Goal: Task Accomplishment & Management: Use online tool/utility

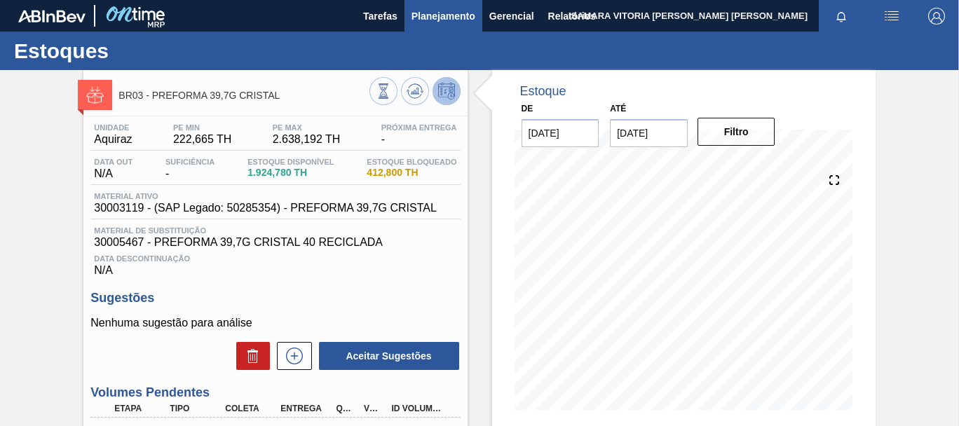
click at [454, 5] on button "Planejamento" at bounding box center [444, 16] width 78 height 32
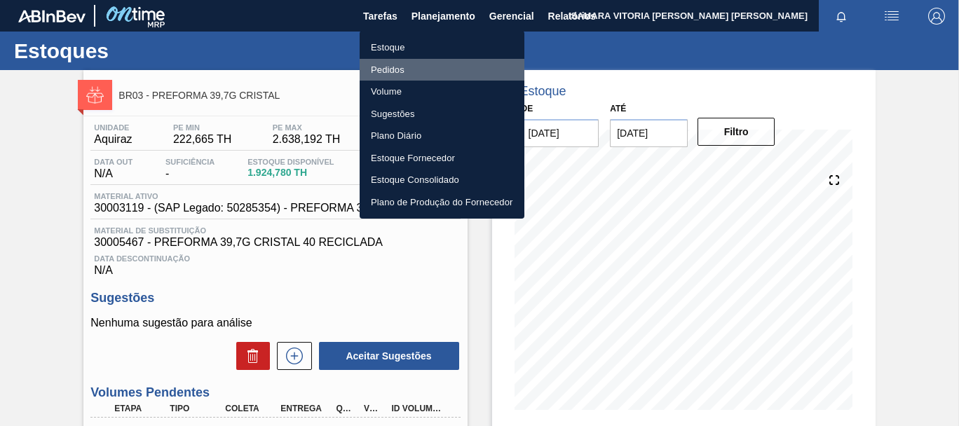
click at [386, 67] on li "Pedidos" at bounding box center [442, 70] width 165 height 22
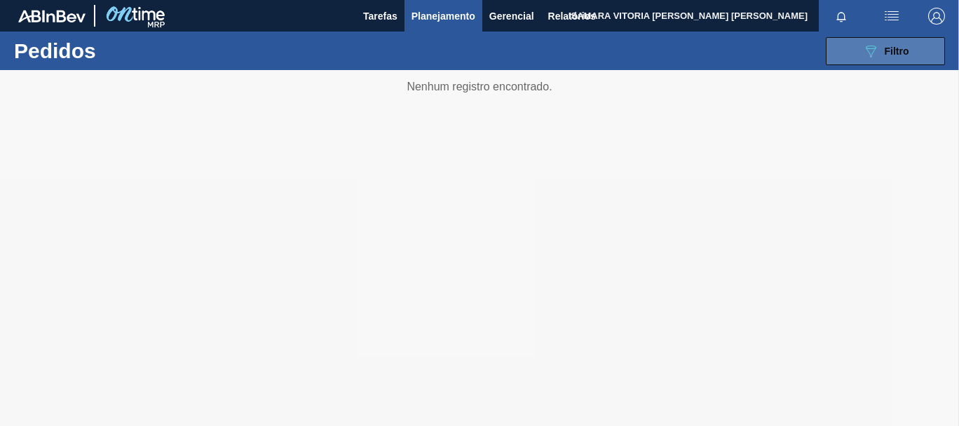
click at [879, 53] on icon "089F7B8B-B2A5-4AFE-B5C0-19BA573D28AC" at bounding box center [871, 51] width 17 height 17
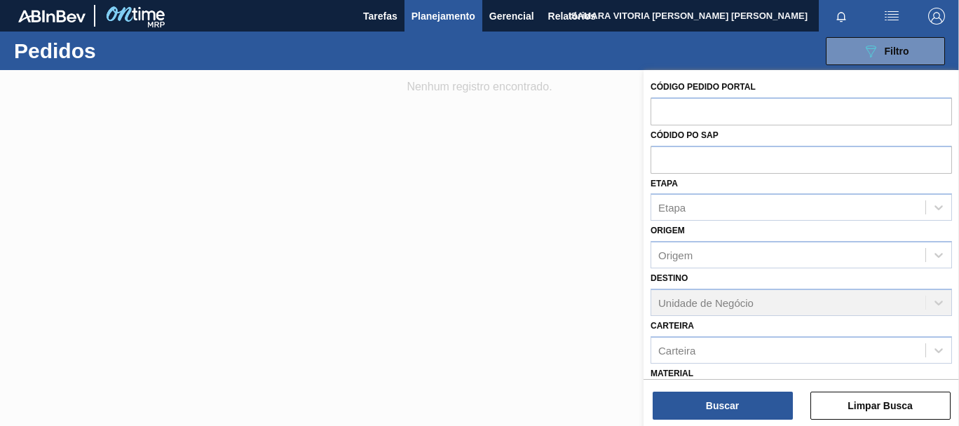
scroll to position [166, 0]
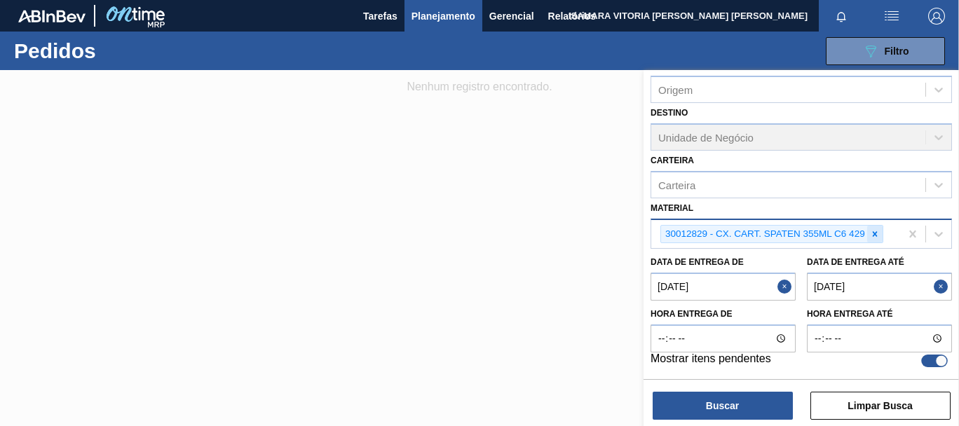
click at [873, 230] on icon at bounding box center [875, 234] width 10 height 10
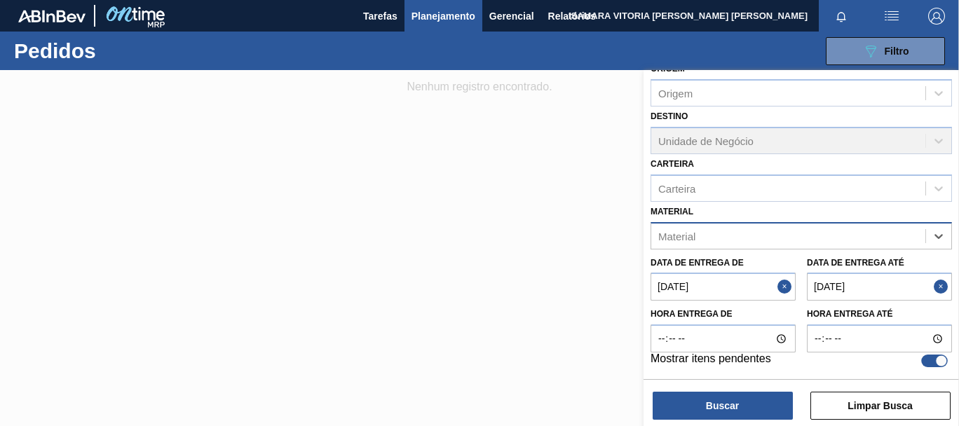
paste input "30017752 CX. CART. BUD ZERO 350ML C8 429 6 31-ago 110"
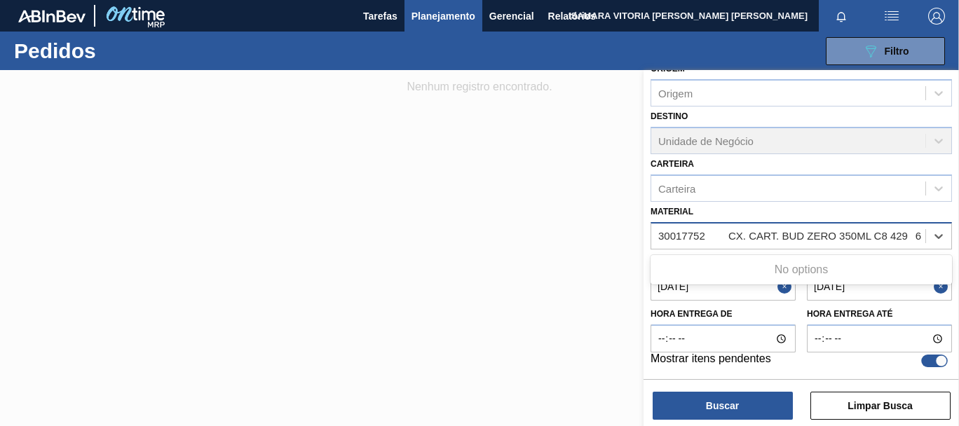
scroll to position [0, 86]
drag, startPoint x: 830, startPoint y: 238, endPoint x: 959, endPoint y: 245, distance: 129.2
click at [959, 245] on div "Código Pedido Portal Códido PO SAP Etapa Etapa Origem Origem Destino Unidade de…" at bounding box center [802, 223] width 316 height 306
drag, startPoint x: 726, startPoint y: 237, endPoint x: 959, endPoint y: 264, distance: 234.4
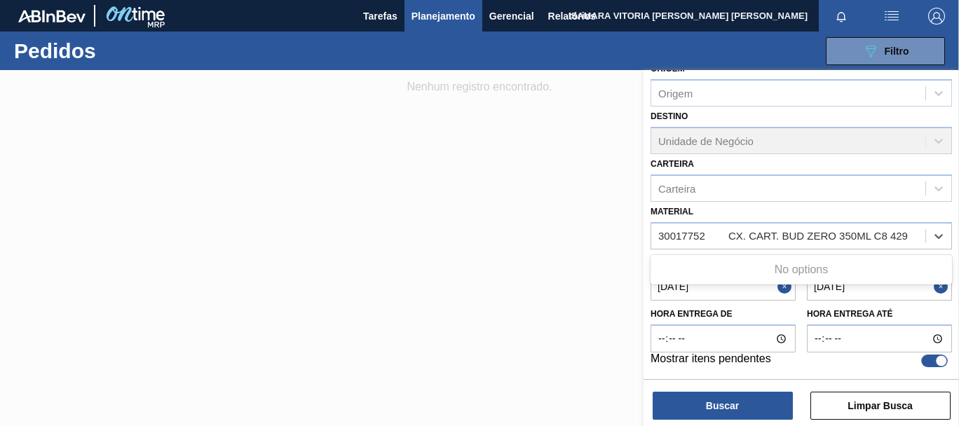
click at [959, 264] on div "Código Pedido Portal Códido PO SAP Etapa Etapa Origem Origem Destino Unidade de…" at bounding box center [802, 223] width 316 height 306
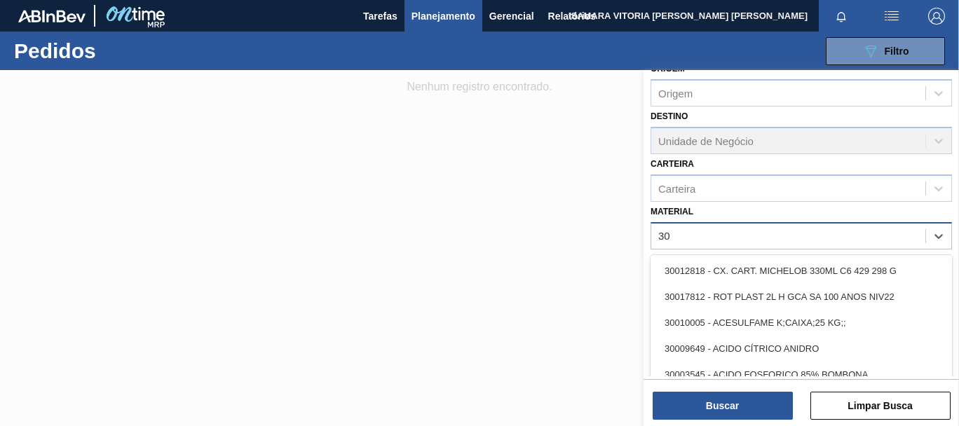
type input "3"
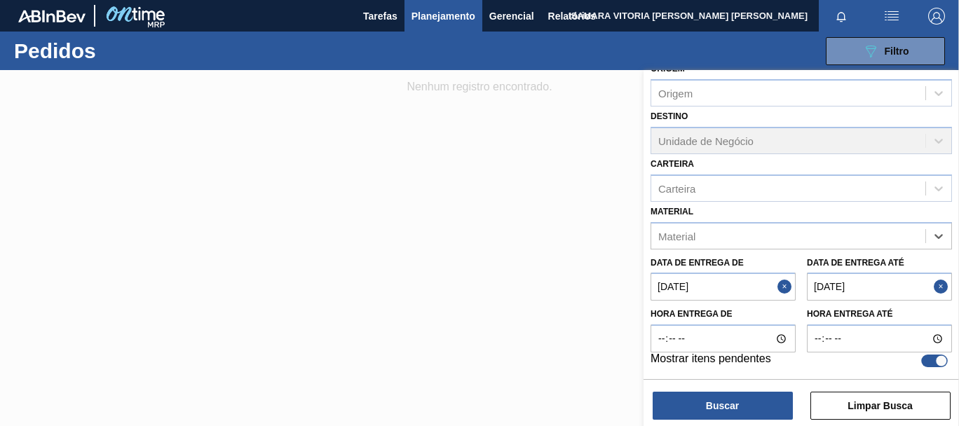
paste input "30017752 CX. CART. BUD ZERO 350ML C8 429 6 31-ago 110"
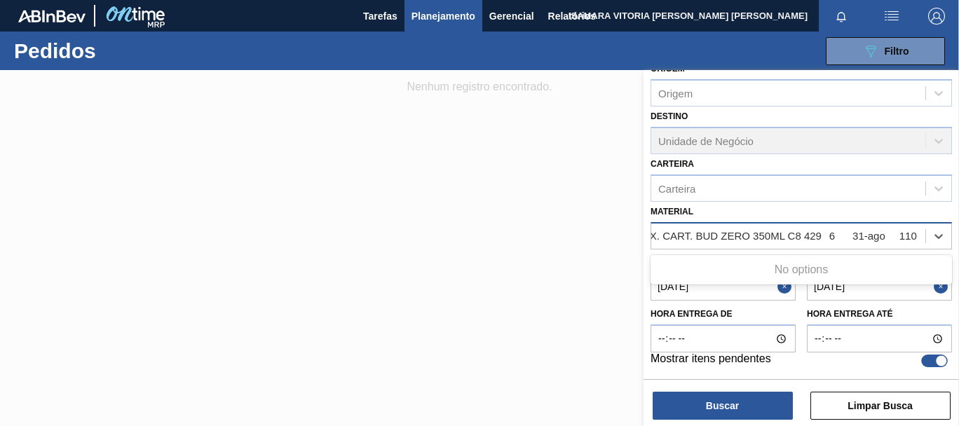
drag, startPoint x: 914, startPoint y: 238, endPoint x: 691, endPoint y: 238, distance: 223.0
click at [691, 238] on input "30017752 CX. CART. BUD ZERO 350ML C8 429 6 31-ago 110" at bounding box center [748, 236] width 352 height 12
type input "3"
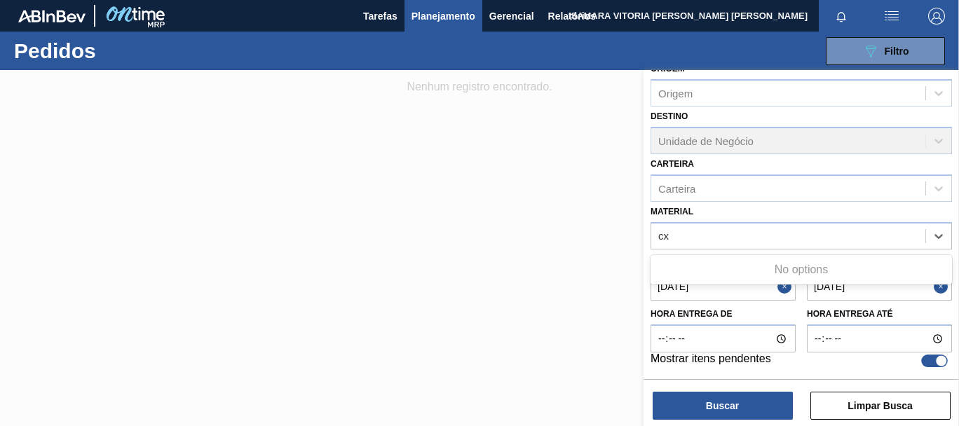
type input "c"
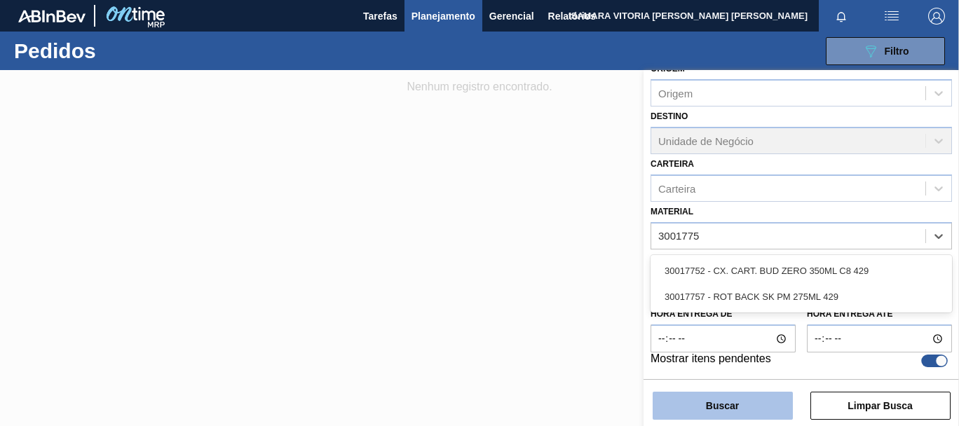
type input "30017752"
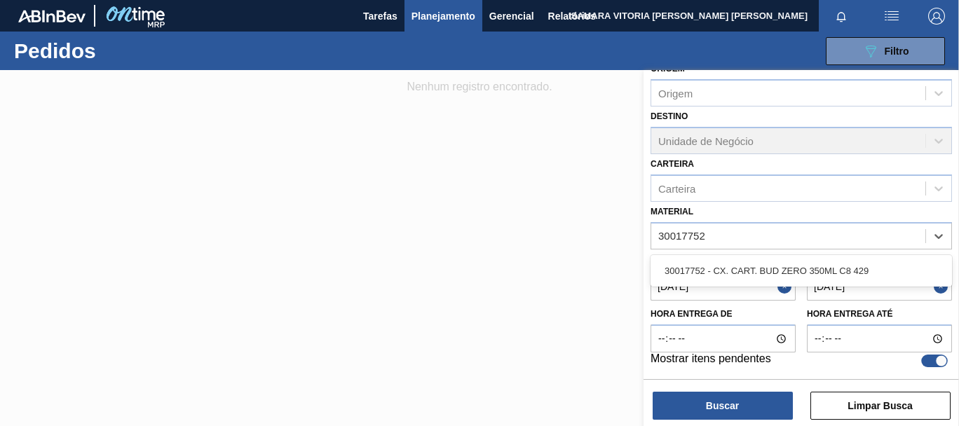
click at [752, 274] on div "30017752 - CX. CART. BUD ZERO 350ML C8 429" at bounding box center [802, 271] width 302 height 26
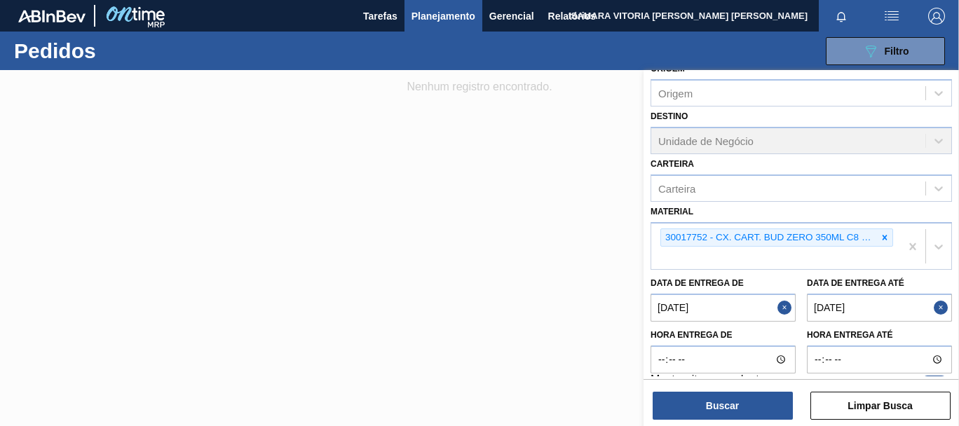
click at [727, 391] on div "Buscar Limpar Busca" at bounding box center [802, 398] width 316 height 39
click at [728, 405] on button "Buscar" at bounding box center [723, 406] width 140 height 28
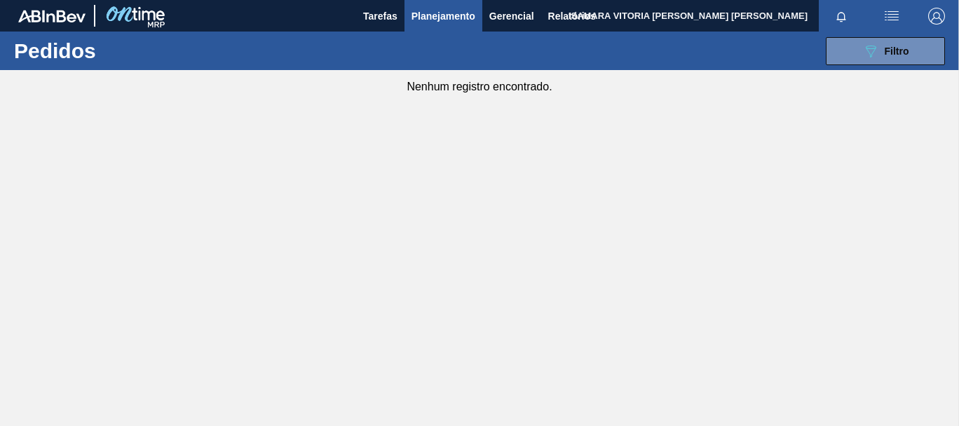
click at [889, 67] on div "089F7B8B-B2A5-4AFE-B5C0-19BA573D28AC Filtro Código Pedido Portal Códido PO SAP …" at bounding box center [581, 51] width 741 height 42
click at [891, 61] on button "089F7B8B-B2A5-4AFE-B5C0-19BA573D28AC Filtro" at bounding box center [885, 51] width 119 height 28
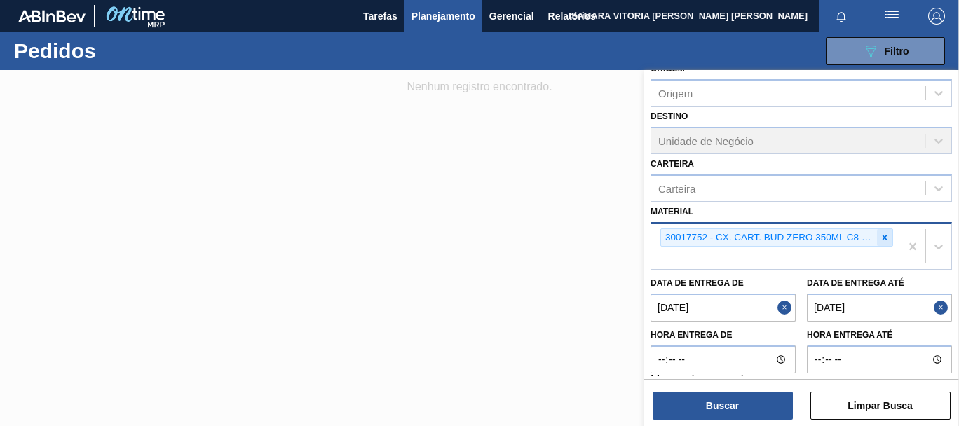
click at [884, 235] on icon at bounding box center [885, 238] width 10 height 10
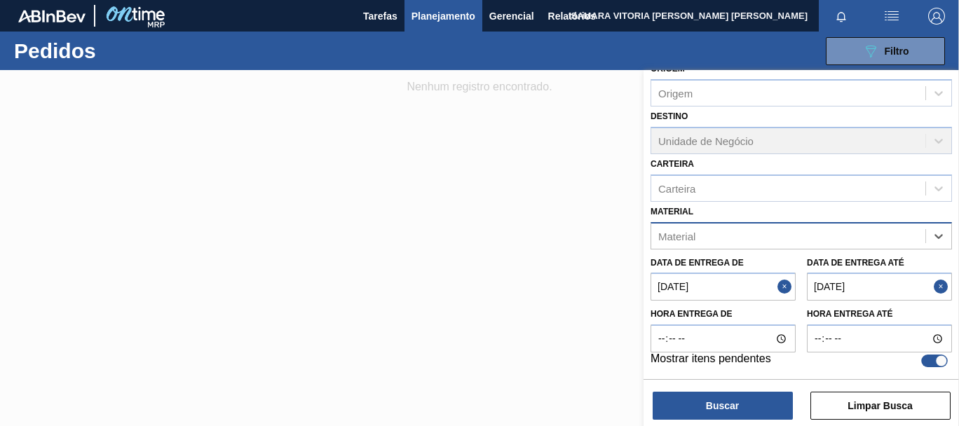
paste input "30017817"
type input "30017817"
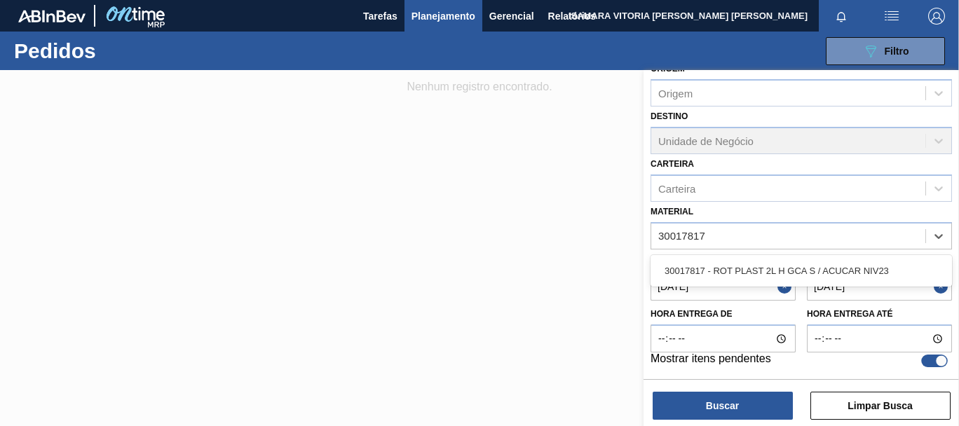
click at [780, 273] on div "30017817 - ROT PLAST 2L H GCA S / ACUCAR NIV23" at bounding box center [802, 271] width 302 height 26
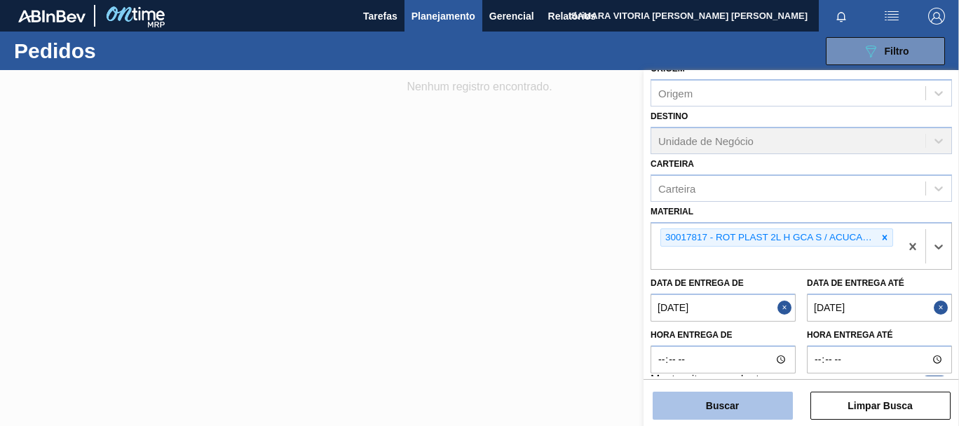
click at [738, 412] on button "Buscar" at bounding box center [723, 406] width 140 height 28
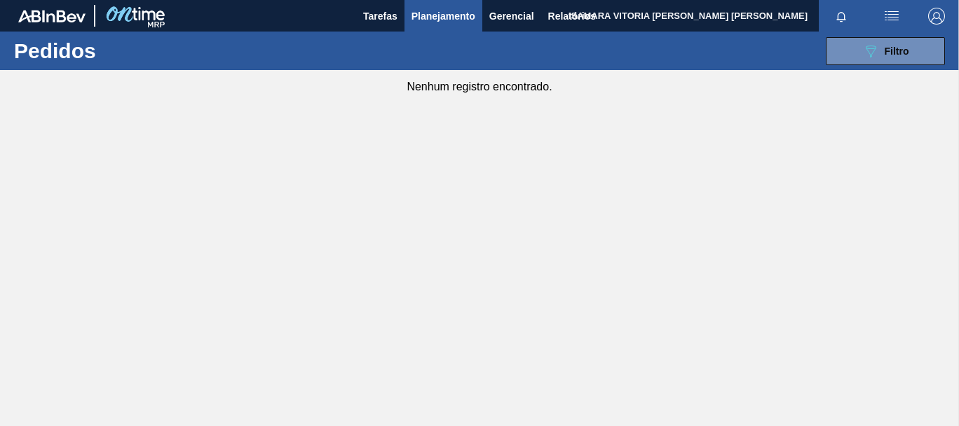
click at [928, 50] on button "089F7B8B-B2A5-4AFE-B5C0-19BA573D28AC Filtro" at bounding box center [885, 51] width 119 height 28
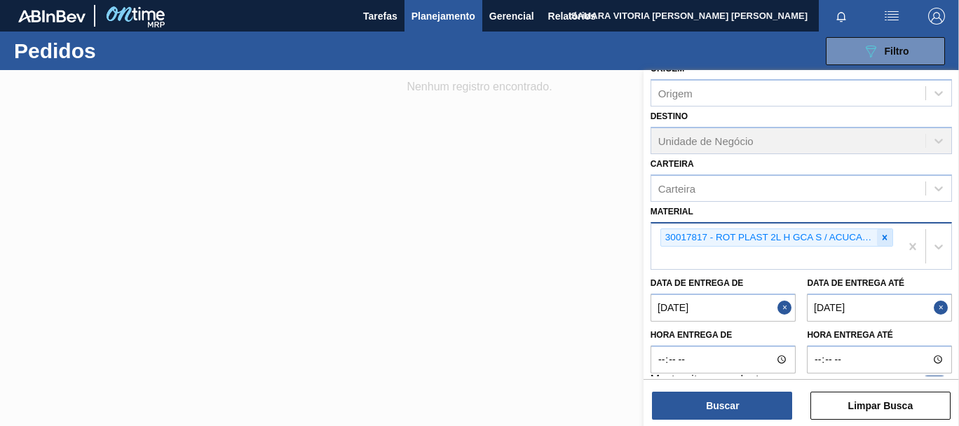
click at [883, 237] on icon at bounding box center [885, 237] width 5 height 5
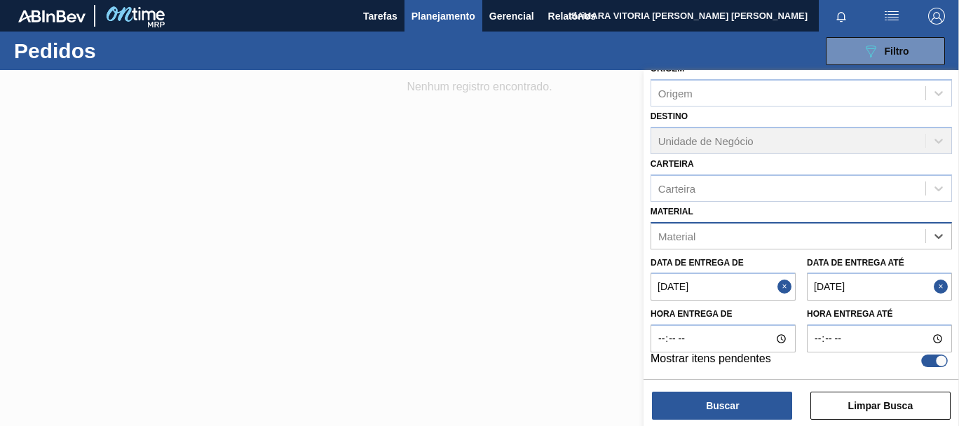
paste input "ROT PLAST 2L H PEPSI BLACK NIV24"
type input "ROT PLAST 2L H PEPSI BLACK NIV24"
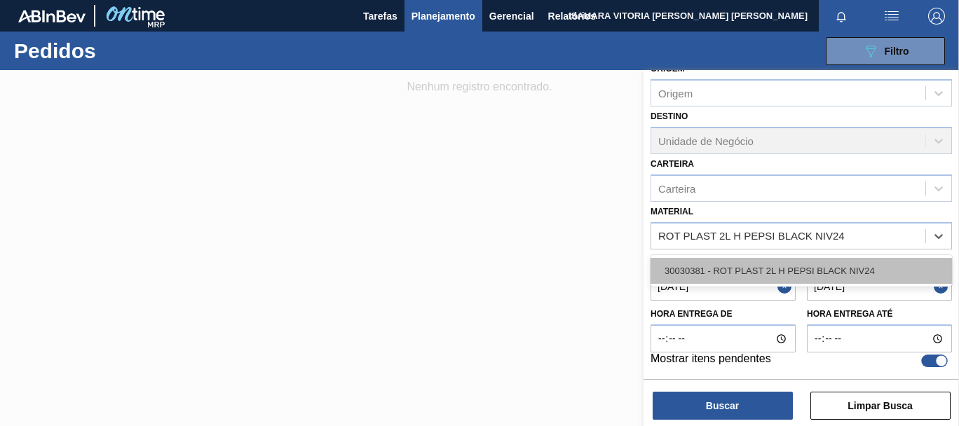
click at [830, 262] on div "30030381 - ROT PLAST 2L H PEPSI BLACK NIV24" at bounding box center [802, 271] width 302 height 26
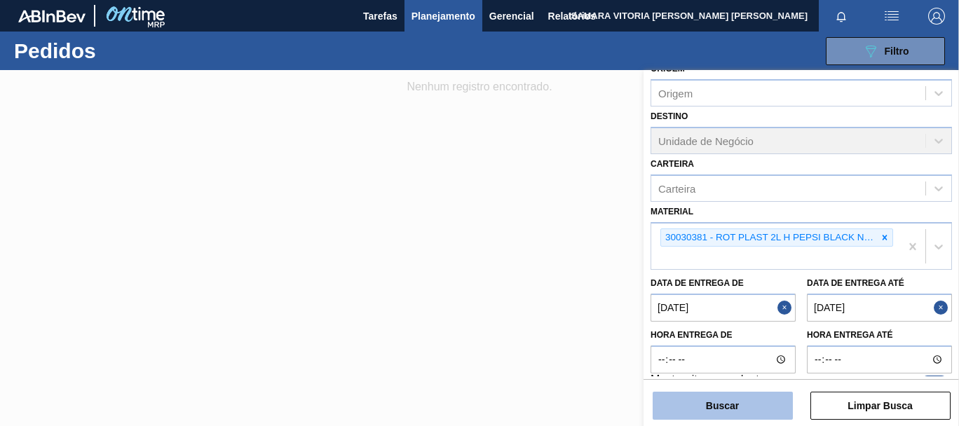
click at [736, 400] on button "Buscar" at bounding box center [723, 406] width 140 height 28
